Goal: Use online tool/utility

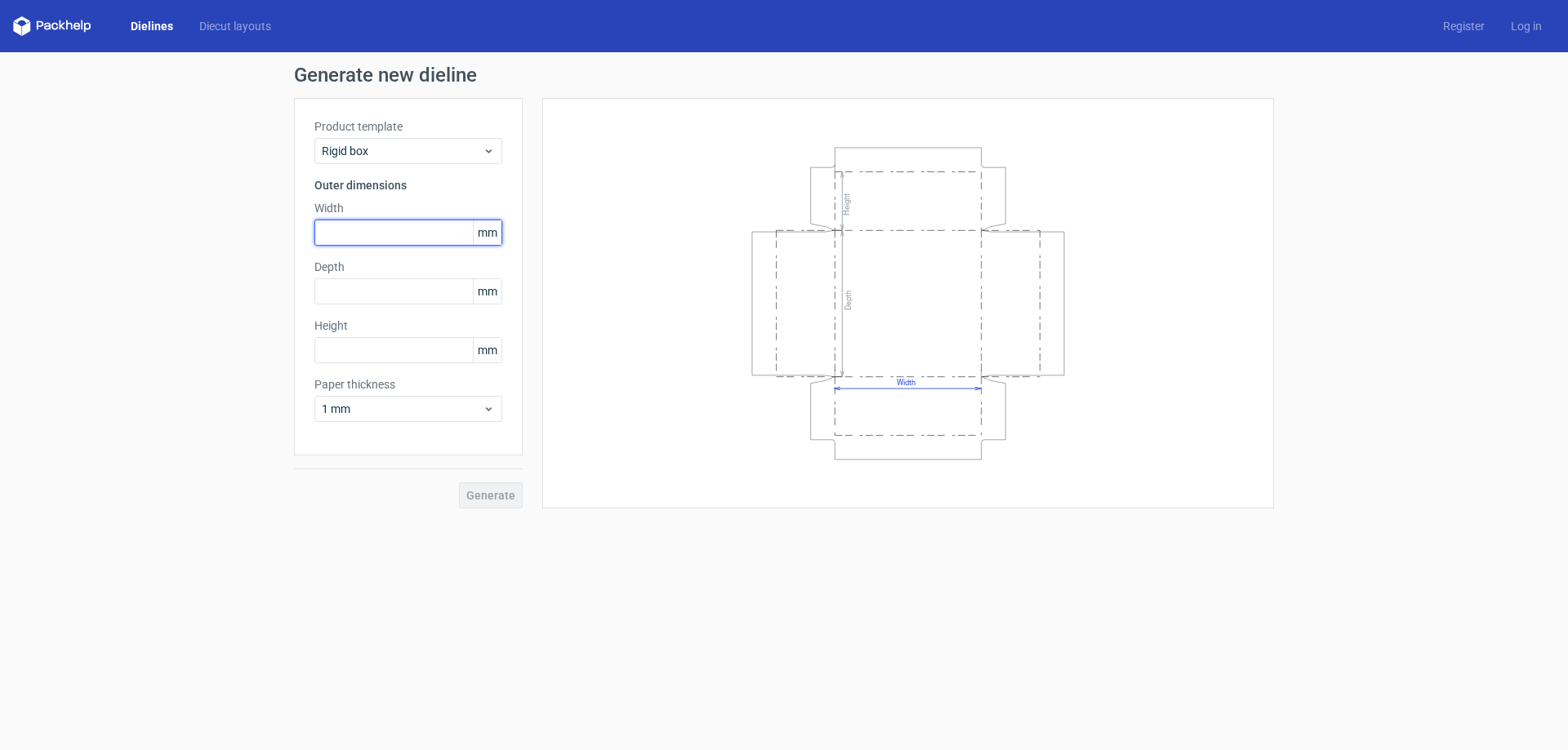
click at [354, 242] on input "text" at bounding box center [408, 232] width 188 height 26
click at [397, 237] on input "text" at bounding box center [408, 232] width 188 height 26
type input "188"
click at [381, 292] on input "text" at bounding box center [408, 291] width 188 height 26
type input "188"
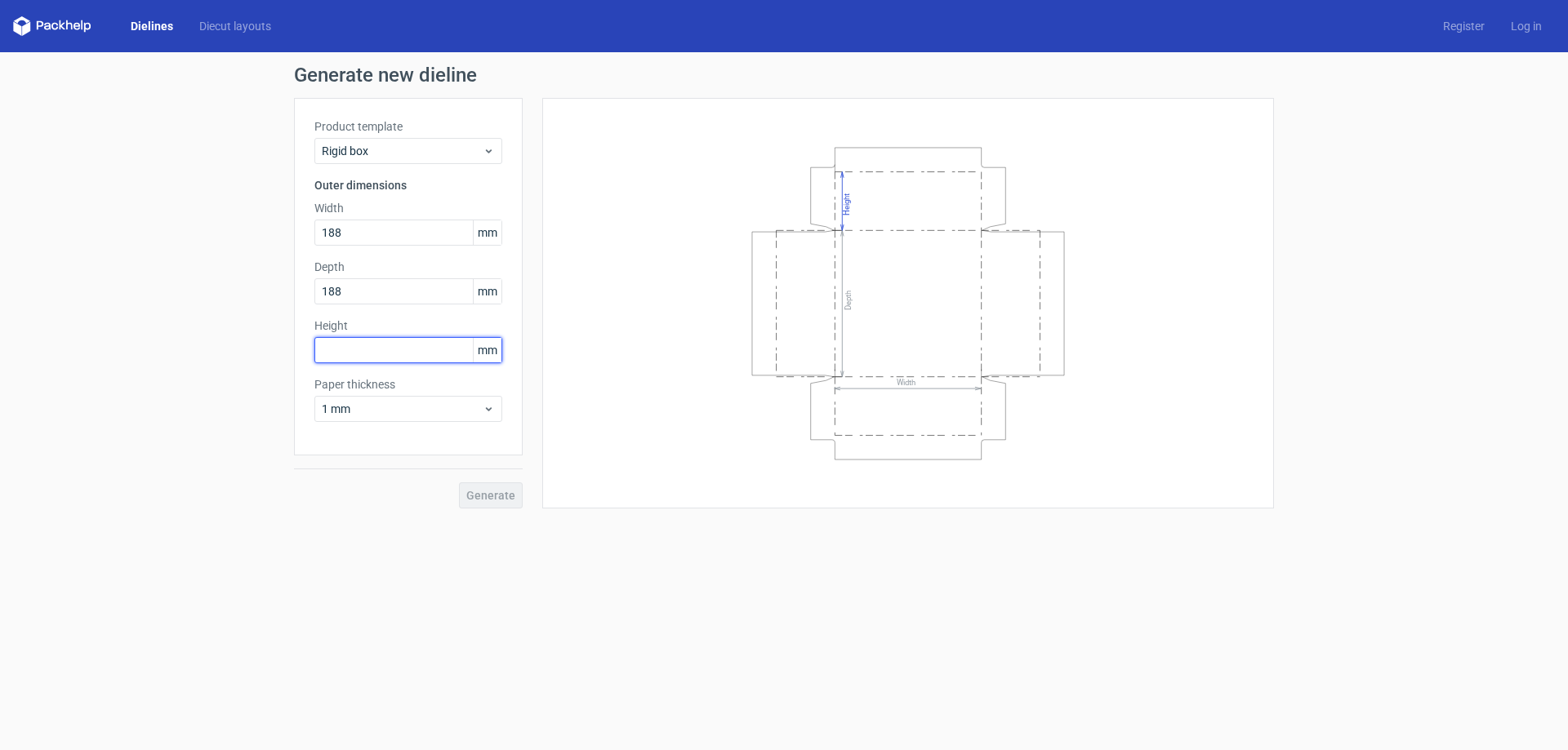
click at [399, 354] on input "text" at bounding box center [408, 350] width 188 height 26
drag, startPoint x: 547, startPoint y: 587, endPoint x: 587, endPoint y: 602, distance: 42.7
click at [548, 588] on form "Generate new dieline Product template Rigid box Outer dimensions Width 188 mm D…" at bounding box center [784, 401] width 1568 height 698
drag, startPoint x: 268, startPoint y: 349, endPoint x: 236, endPoint y: 354, distance: 32.4
click at [236, 354] on div "Generate new dieline Product template Rigid box Outer dimensions Width 188 mm D…" at bounding box center [784, 287] width 1568 height 470
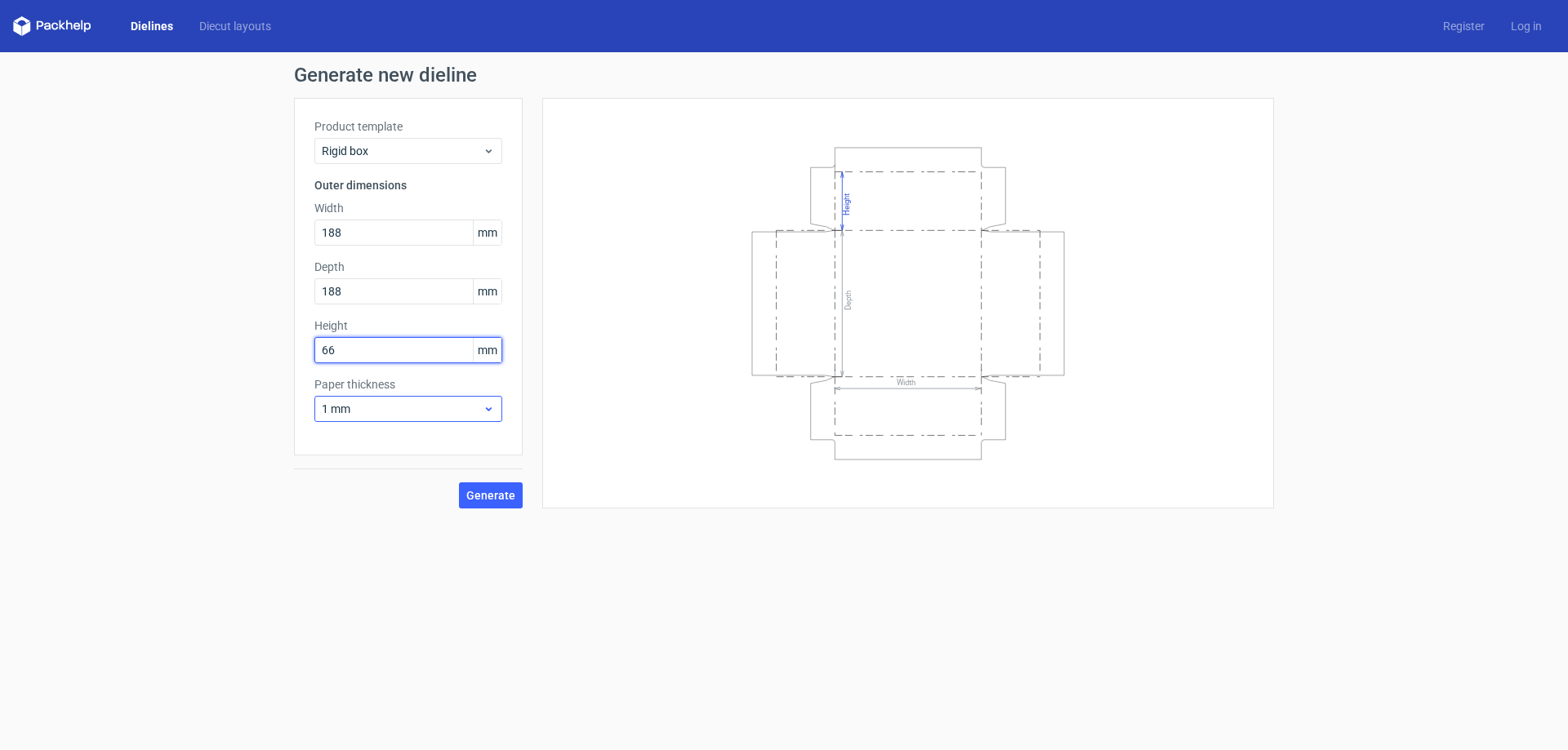
type input "66"
click at [454, 415] on span "1 mm" at bounding box center [402, 408] width 161 height 16
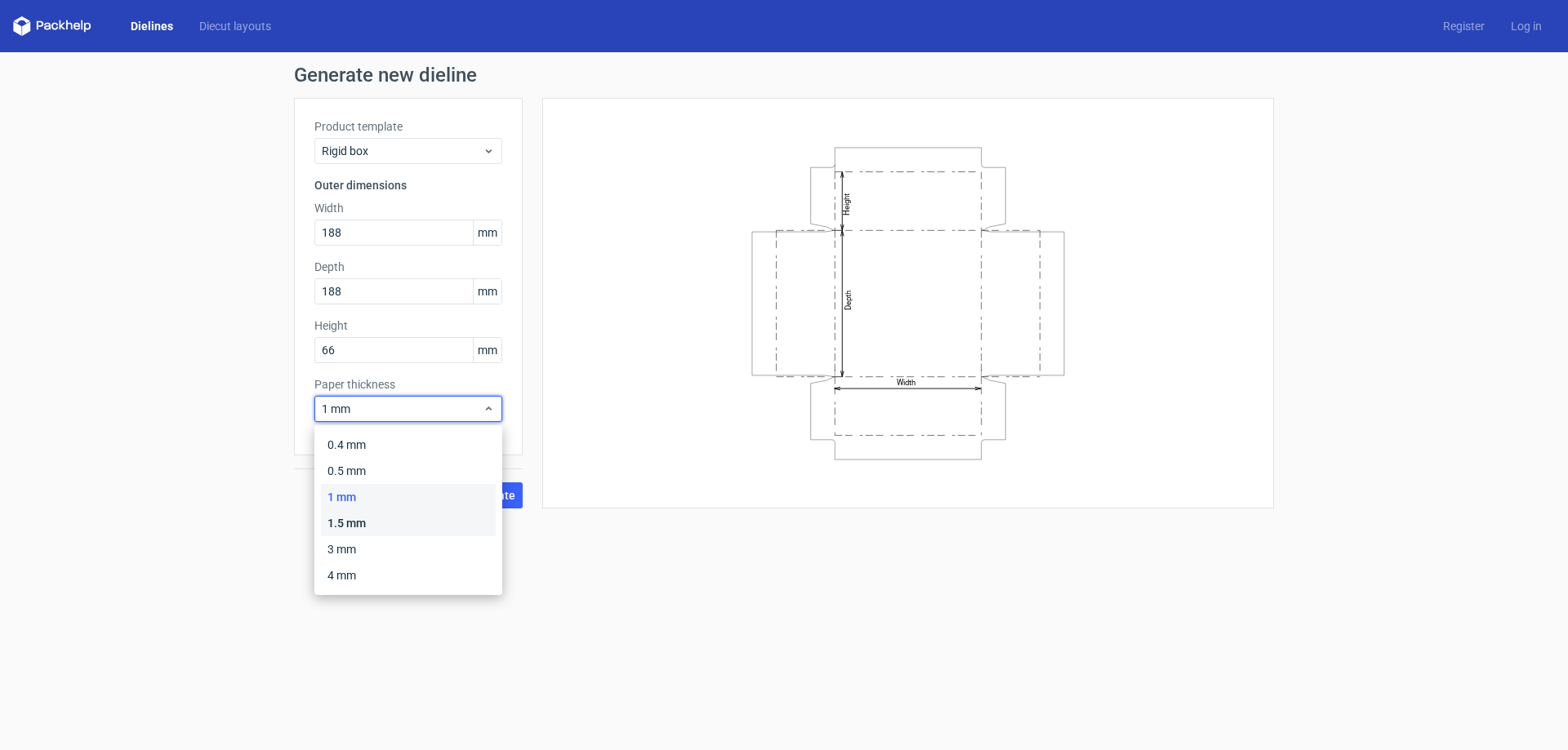
click at [359, 523] on div "1.5 mm" at bounding box center [408, 523] width 175 height 26
click at [421, 418] on div "1.5 mm" at bounding box center [408, 408] width 188 height 26
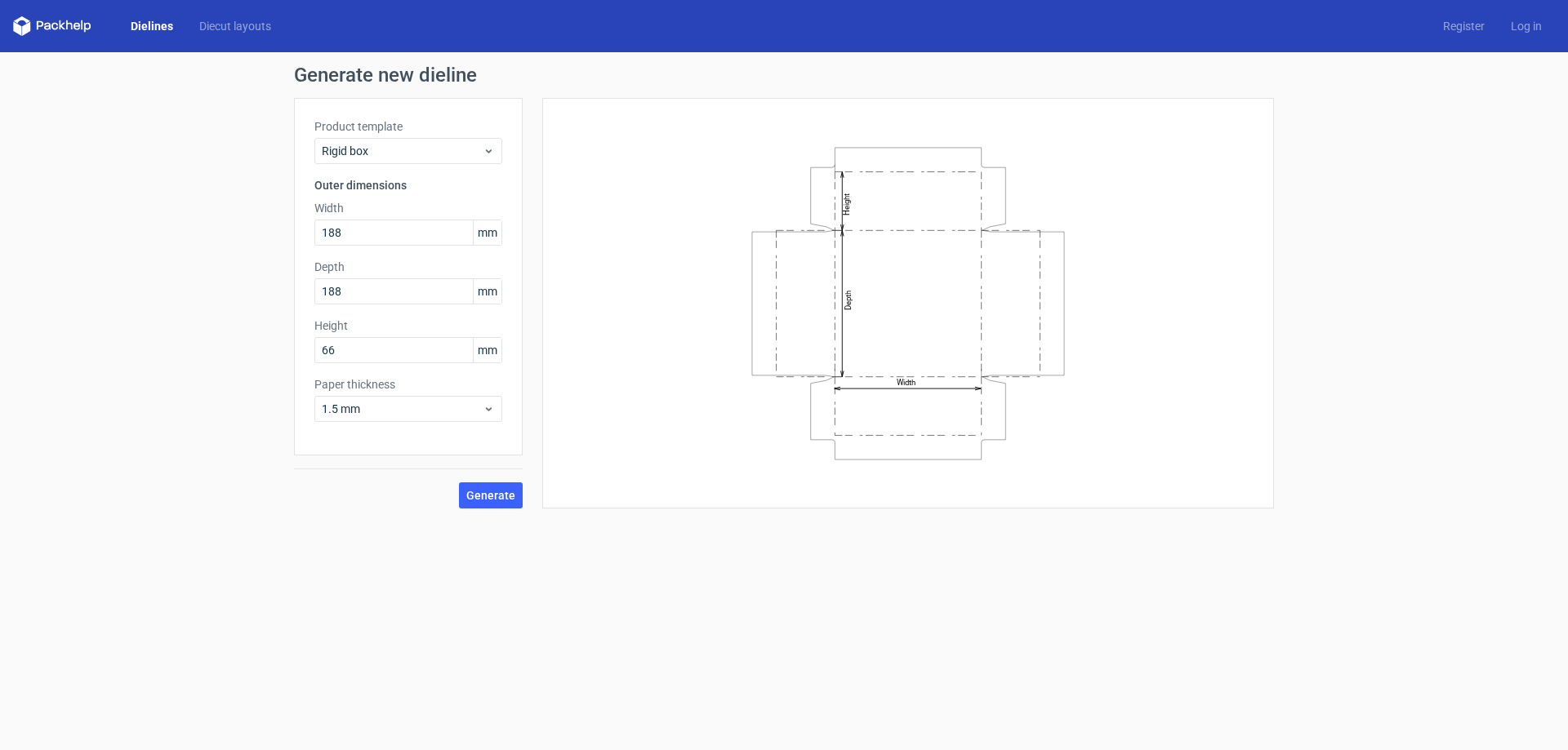
click at [657, 466] on div "Width Depth Height" at bounding box center [908, 303] width 691 height 370
